Goal: Check status: Check status

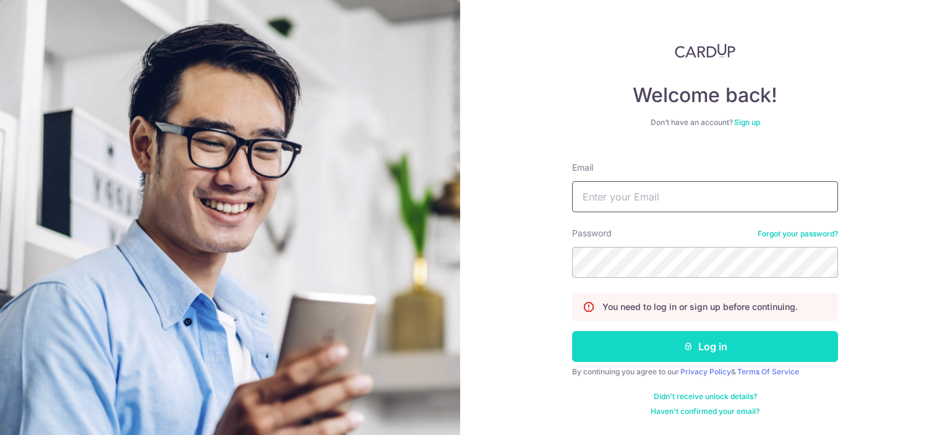
type input "[EMAIL_ADDRESS][DOMAIN_NAME]"
click at [649, 356] on button "Log in" at bounding box center [705, 346] width 266 height 31
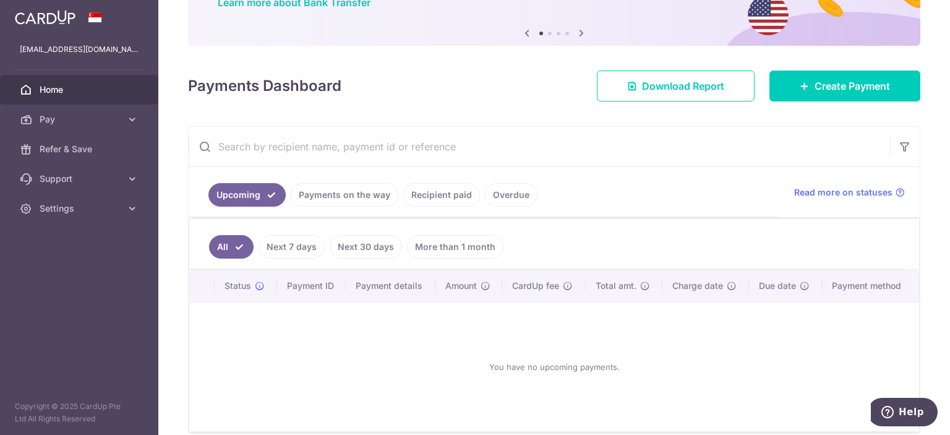
click at [411, 203] on link "Recipient paid" at bounding box center [441, 194] width 77 height 23
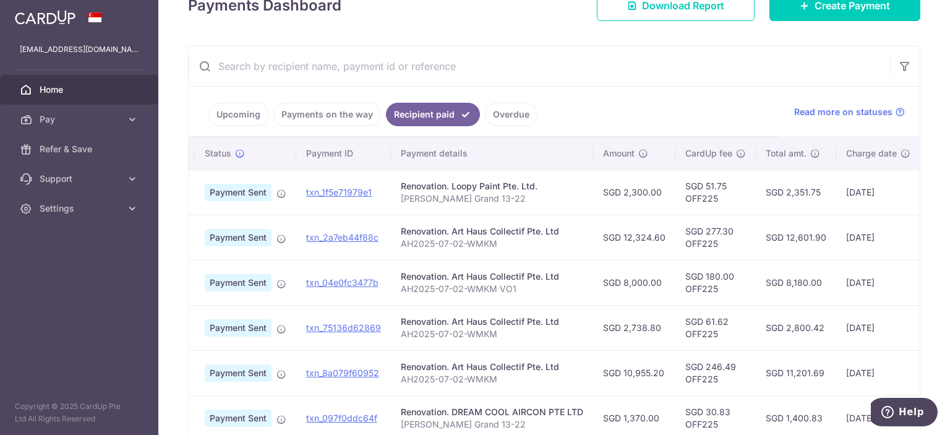
scroll to position [0, 19]
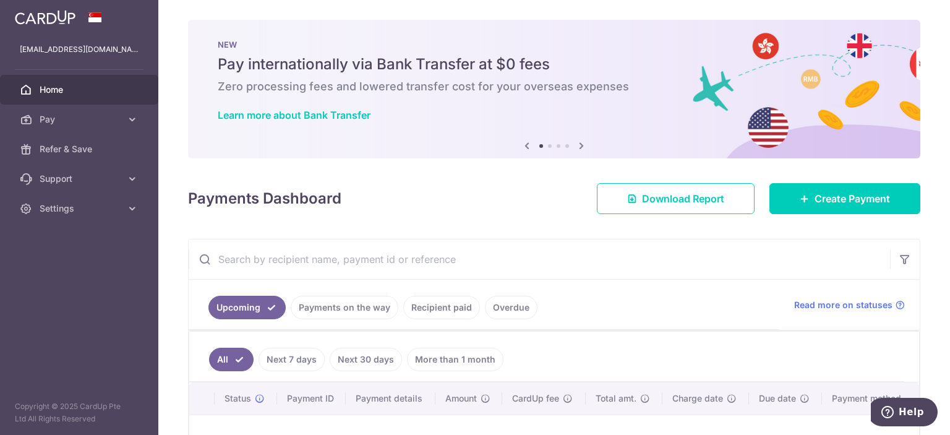
click at [433, 310] on link "Recipient paid" at bounding box center [441, 307] width 77 height 23
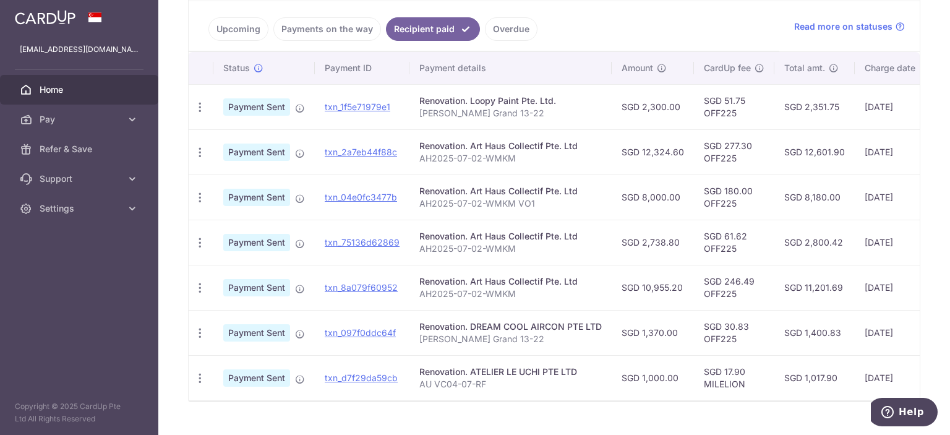
scroll to position [307, 0]
